Goal: Task Accomplishment & Management: Manage account settings

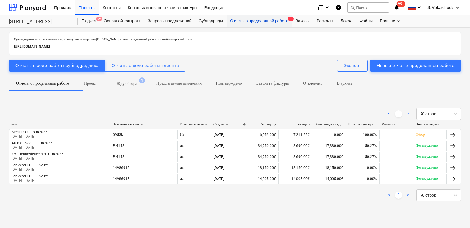
click at [268, 23] on div "Отчеты о проделанной работе 1" at bounding box center [258, 21] width 65 height 12
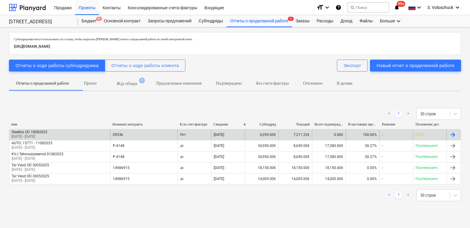
click at [422, 137] on div "Обзор" at bounding box center [430, 135] width 34 height 10
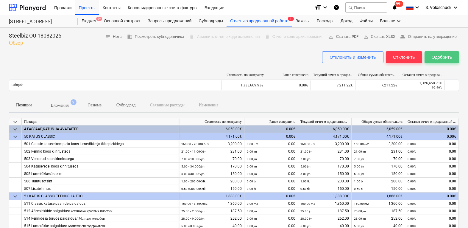
click at [440, 57] on div "Одобрить" at bounding box center [441, 57] width 20 height 8
click at [403, 58] on div "Отклонить" at bounding box center [404, 57] width 22 height 8
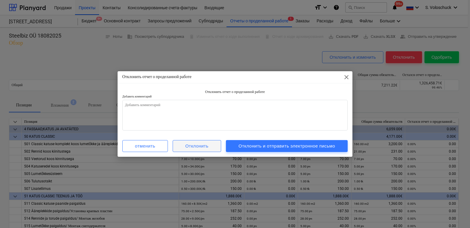
click at [187, 146] on div "Отклонить" at bounding box center [196, 146] width 23 height 8
type textarea "x"
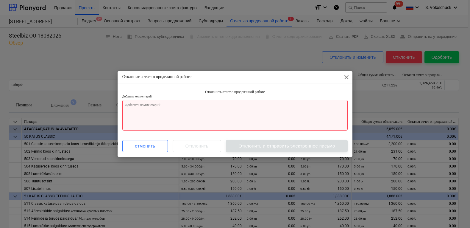
click at [216, 107] on textarea at bounding box center [235, 115] width 226 height 31
type textarea "v"
type textarea "x"
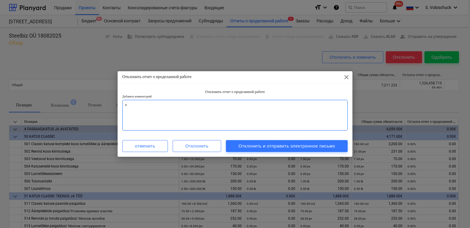
type textarea "va"
type textarea "x"
type textarea "val"
type textarea "x"
type textarea "vale"
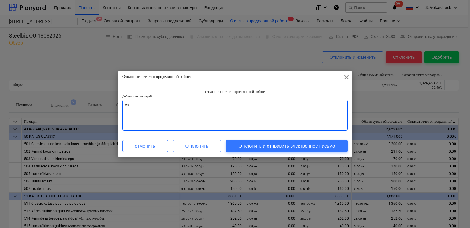
type textarea "x"
type textarea "vale"
type textarea "x"
type textarea "vale n"
type textarea "x"
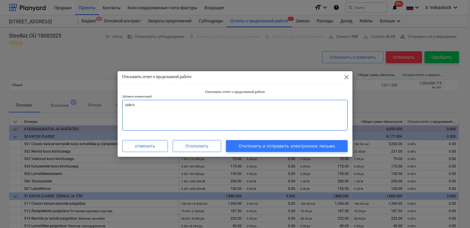
type textarea "vale nd"
type textarea "x"
type textarea "vale nds"
type textarea "x"
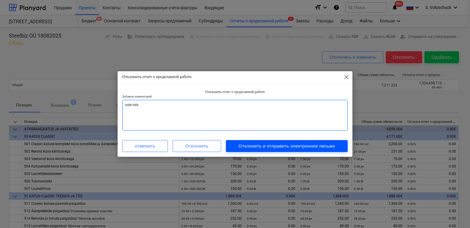
type textarea "vale nds"
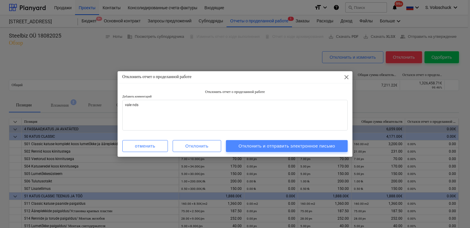
click at [323, 145] on div "Отклонить и отправить электронное письмо" at bounding box center [286, 146] width 97 height 8
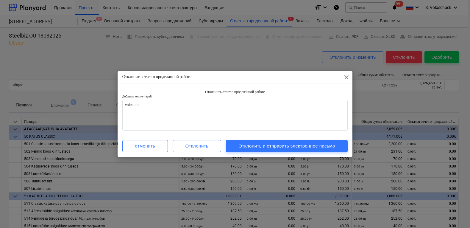
type textarea "x"
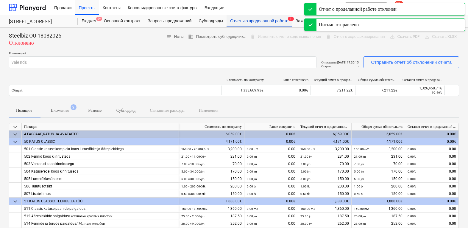
click at [259, 23] on div "Отчеты о проделанной работе 1" at bounding box center [258, 21] width 65 height 12
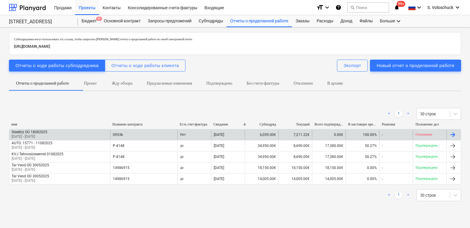
click at [180, 134] on div "Нет" at bounding box center [194, 135] width 34 height 10
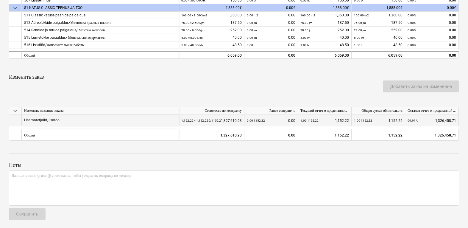
scroll to position [82, 0]
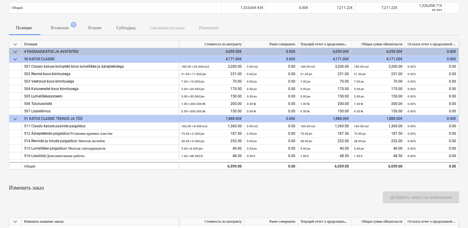
click at [273, 182] on div "keyboard_arrow_down Позиция Стоимость по контракту Ранее совершено Текущий отче…" at bounding box center [234, 145] width 450 height 211
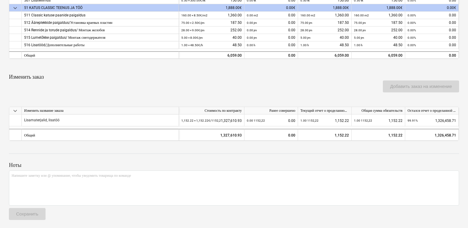
scroll to position [0, 0]
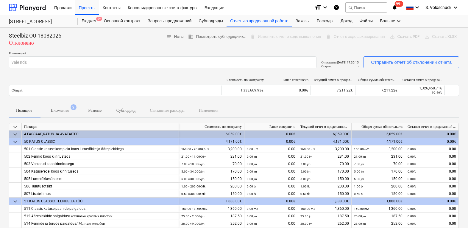
click at [260, 36] on div "delete Изменить отчет о ходе выполнения" at bounding box center [286, 36] width 76 height 9
click at [401, 65] on button "Отправить отчет об отклонении отчета" at bounding box center [411, 62] width 96 height 12
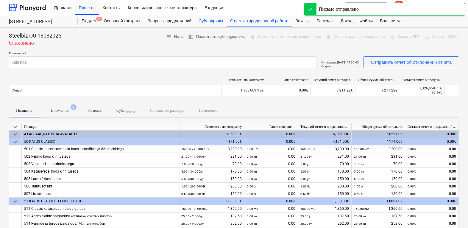
click at [219, 23] on div "Субподряды" at bounding box center [211, 21] width 32 height 12
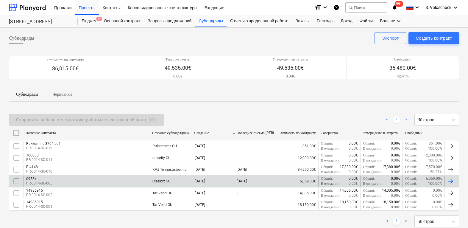
click at [126, 178] on div "0953k PR-0014-SO-005" at bounding box center [87, 181] width 126 height 10
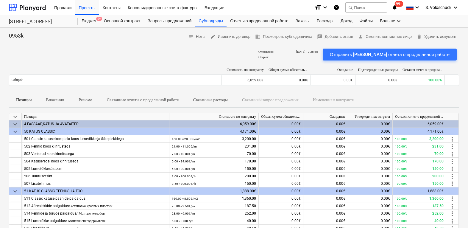
click at [230, 37] on span "edit Изменить договор" at bounding box center [230, 36] width 40 height 7
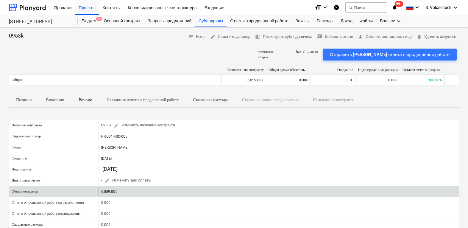
scroll to position [126, 0]
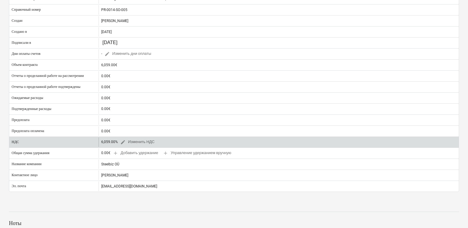
click at [115, 143] on div "6,059.00% edit Изменить НДС" at bounding box center [129, 141] width 56 height 9
click at [112, 141] on div "6,059.00% edit Изменить НДС" at bounding box center [129, 141] width 56 height 9
click at [120, 143] on span "edit" at bounding box center [122, 141] width 5 height 5
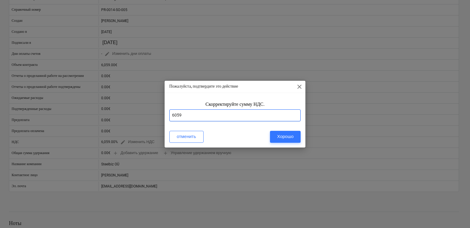
click at [226, 118] on input "6059" at bounding box center [235, 115] width 132 height 12
type input "6"
type input "24"
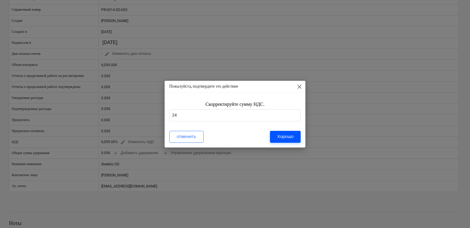
click at [283, 136] on div "Хорошо" at bounding box center [285, 136] width 16 height 8
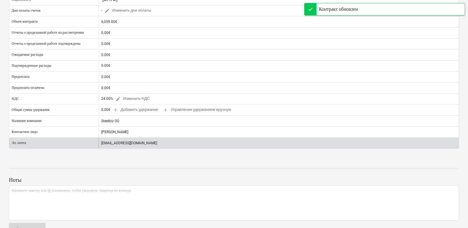
scroll to position [0, 0]
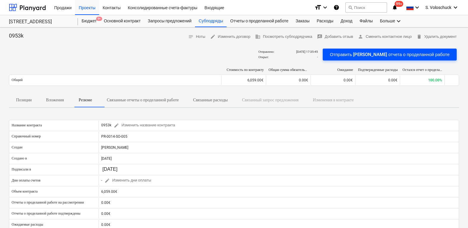
click at [414, 57] on div "Отправить шаблон отчета о проделанной работе" at bounding box center [390, 55] width 120 height 8
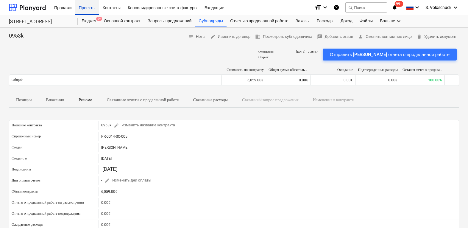
click at [89, 10] on div "Проекты" at bounding box center [87, 7] width 24 height 15
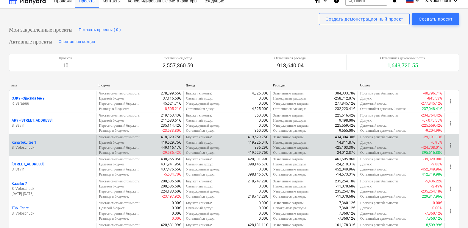
scroll to position [108, 0]
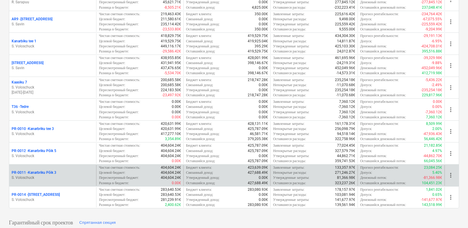
click at [62, 170] on div "PR-0011 - Kanarbriku Põik 3" at bounding box center [53, 172] width 82 height 5
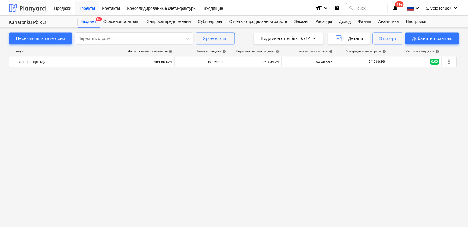
scroll to position [1108, 0]
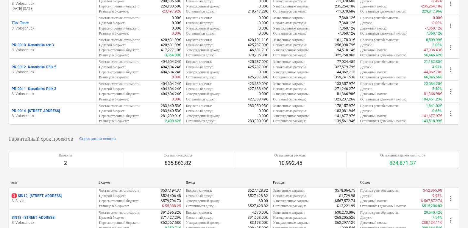
scroll to position [156, 0]
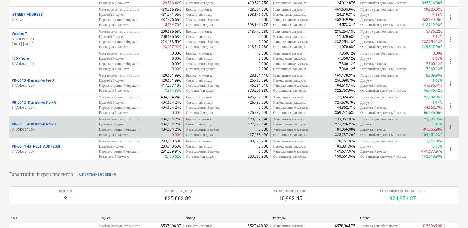
click at [71, 124] on div "PR-0011 - Kanarbriku Põik 3" at bounding box center [53, 124] width 82 height 5
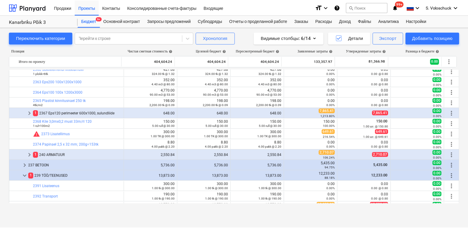
scroll to position [1293, 0]
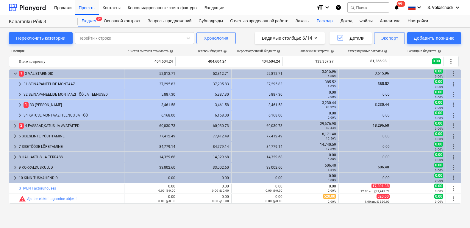
click at [329, 22] on div "Расходы" at bounding box center [325, 21] width 24 height 12
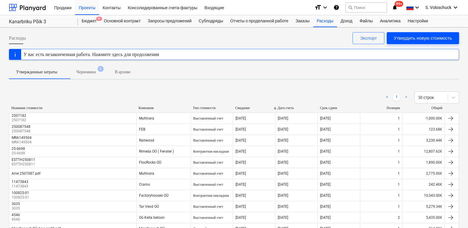
click at [434, 32] on button "Утвердить новую стоимость" at bounding box center [423, 38] width 72 height 12
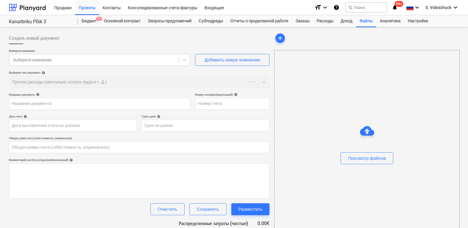
type input "0.00"
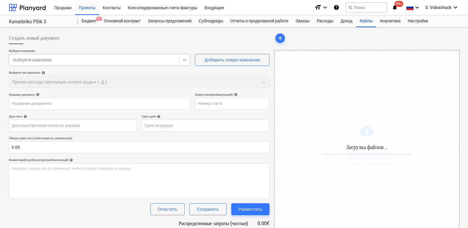
click at [184, 60] on icon at bounding box center [185, 60] width 4 height 2
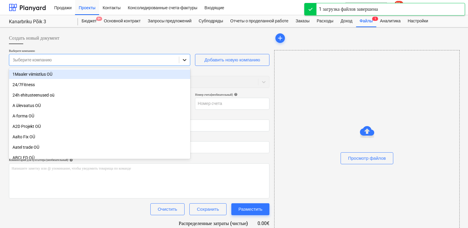
type input "Arve_800442.pdf"
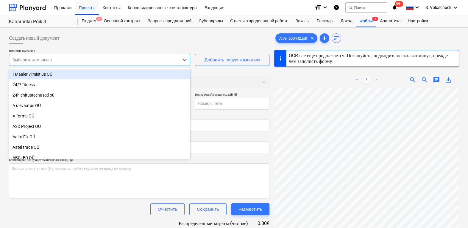
click at [104, 58] on div at bounding box center [94, 60] width 164 height 6
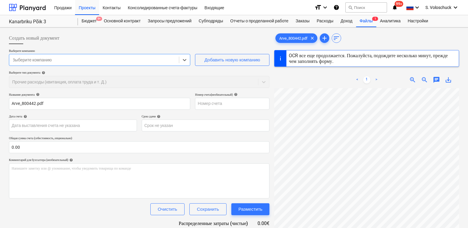
type input "r"
type input "800442"
type input "15 Aug 2025"
type input "14 Sep 2025"
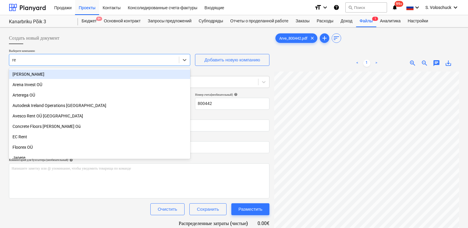
type input "ren"
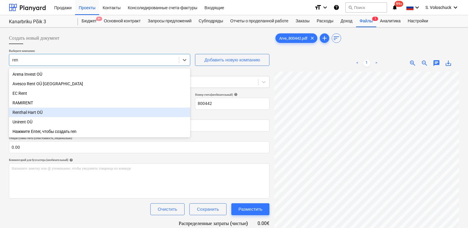
click at [47, 111] on div "Renthal Hart OÜ" at bounding box center [99, 112] width 181 height 10
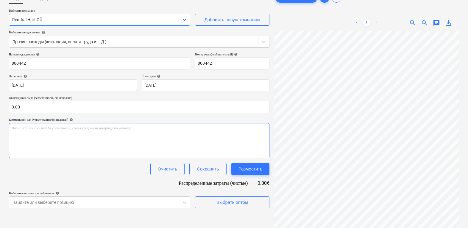
scroll to position [60, 0]
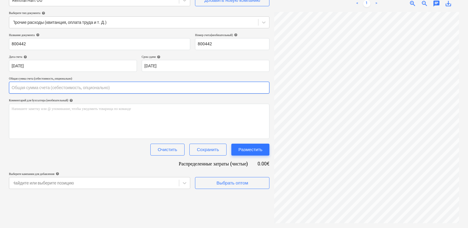
click at [42, 85] on input "text" at bounding box center [139, 88] width 260 height 12
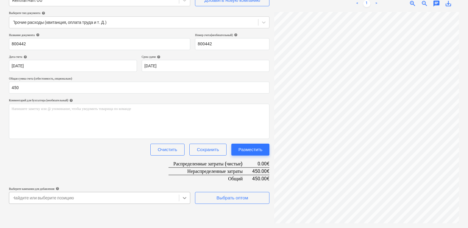
type input "450.00"
click at [184, 168] on body "Продажи Проекты Контакты Консолидированные счета-фактуры Входящие format_size k…" at bounding box center [234, 54] width 468 height 228
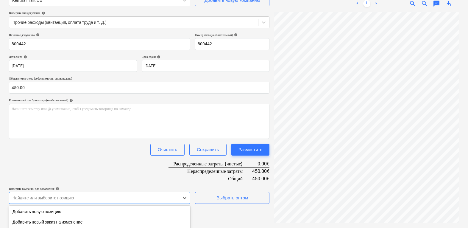
scroll to position [127, 0]
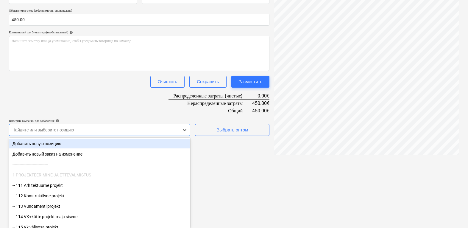
click at [94, 145] on div "Добавить новую позицию" at bounding box center [99, 144] width 181 height 10
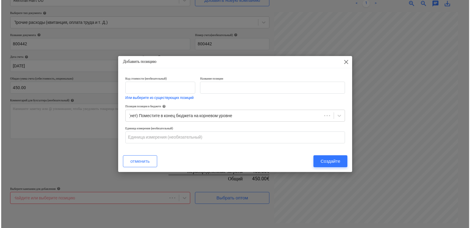
scroll to position [60, 0]
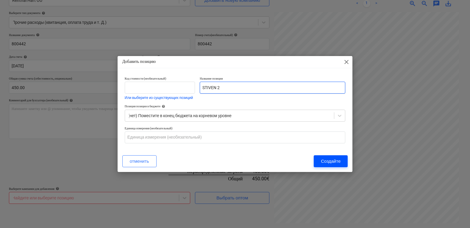
type input "STIVEN 2"
click at [324, 161] on div "Создайте" at bounding box center [331, 161] width 20 height 8
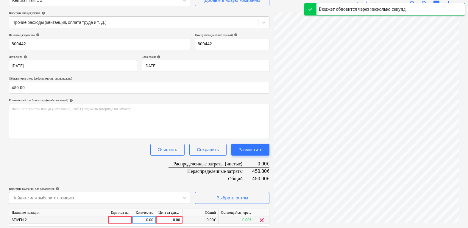
click at [172, 219] on div "0.00" at bounding box center [169, 219] width 22 height 7
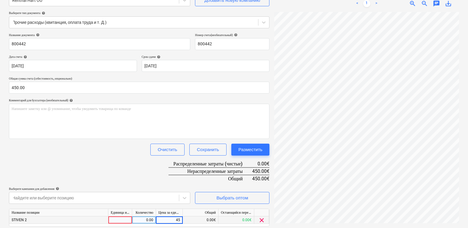
type input "450"
click at [253, 152] on div "Разместить" at bounding box center [250, 150] width 24 height 8
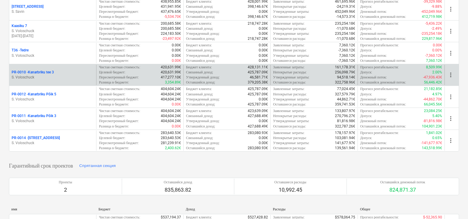
scroll to position [145, 0]
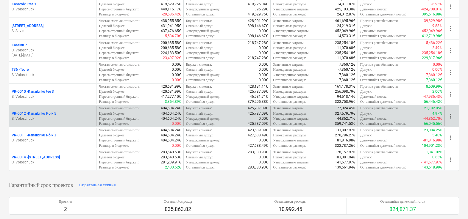
click at [76, 116] on div "PR-0012 - Kanarbriku Põik 5" at bounding box center [53, 113] width 82 height 5
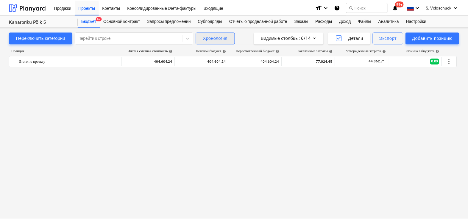
scroll to position [960, 0]
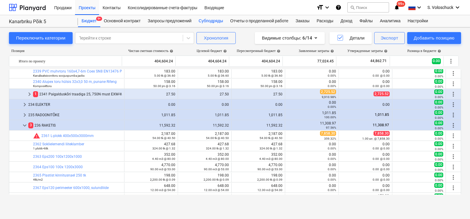
click at [218, 20] on div "Субподряды" at bounding box center [211, 21] width 32 height 12
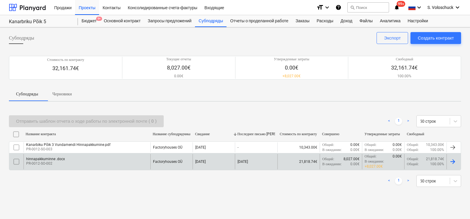
click at [165, 160] on div "Factoryhouses OÜ" at bounding box center [167, 162] width 29 height 4
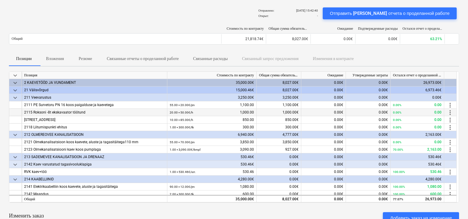
scroll to position [5, 0]
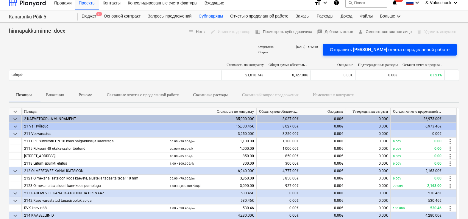
click at [407, 46] on div "Отправить шаблон отчета о проделанной работе" at bounding box center [390, 50] width 120 height 8
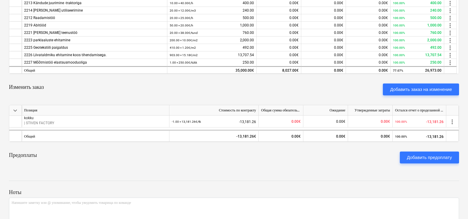
scroll to position [208, 0]
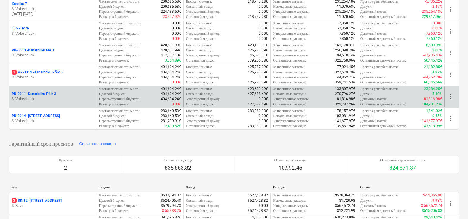
scroll to position [185, 0]
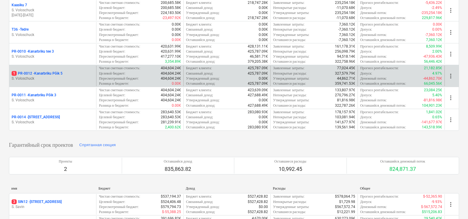
click at [60, 76] on p "1 PR-0012 - Kanarbriku Põik 5" at bounding box center [37, 73] width 51 height 5
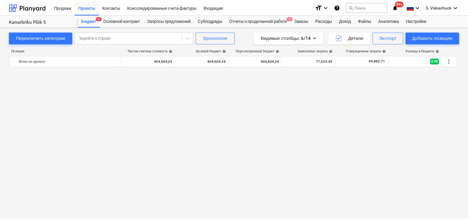
scroll to position [960, 0]
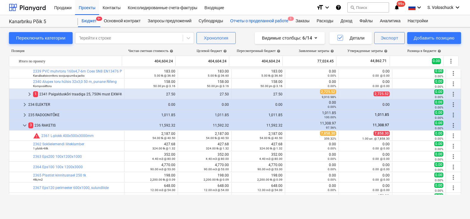
click at [282, 18] on div "Отчеты о проделанной работе 1" at bounding box center [258, 21] width 65 height 12
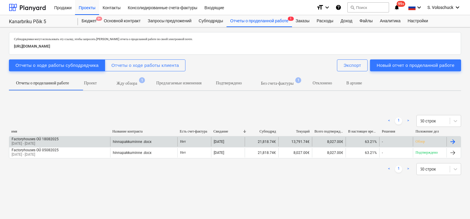
click at [301, 140] on div "13,791.74€" at bounding box center [295, 142] width 34 height 10
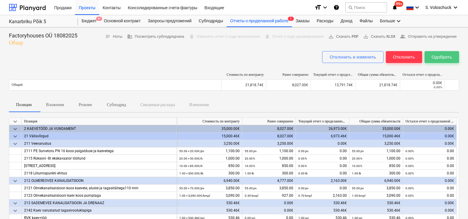
click at [437, 57] on div "Одобрить" at bounding box center [441, 57] width 20 height 8
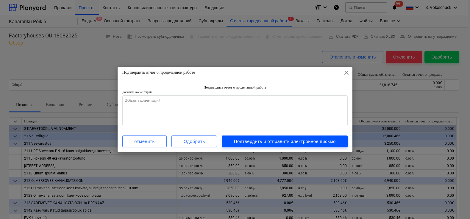
click at [265, 141] on div "Подтвердить и отправить электронное письмо" at bounding box center [285, 142] width 102 height 8
type textarea "x"
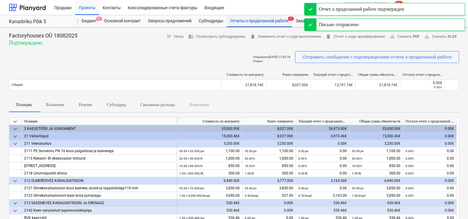
click at [276, 21] on div "Отчеты о проделанной работе 1" at bounding box center [258, 21] width 65 height 12
